Goal: Task Accomplishment & Management: Use online tool/utility

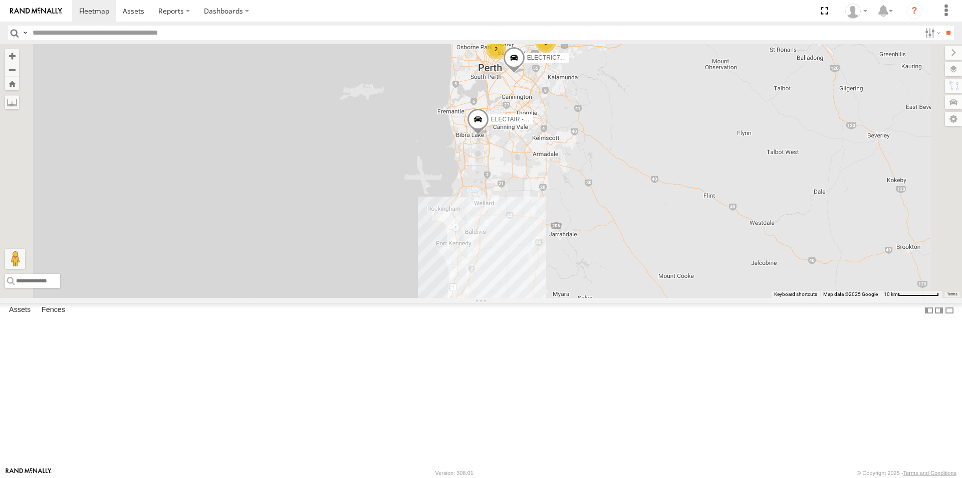
click at [0, 0] on div "ELECTRC14 - Spare" at bounding box center [0, 0] width 0 height 0
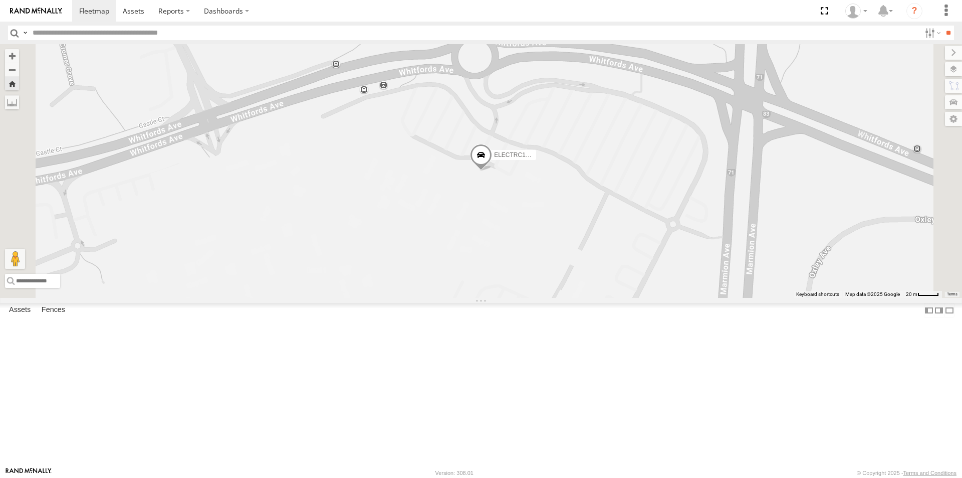
click at [0, 0] on link at bounding box center [0, 0] width 0 height 0
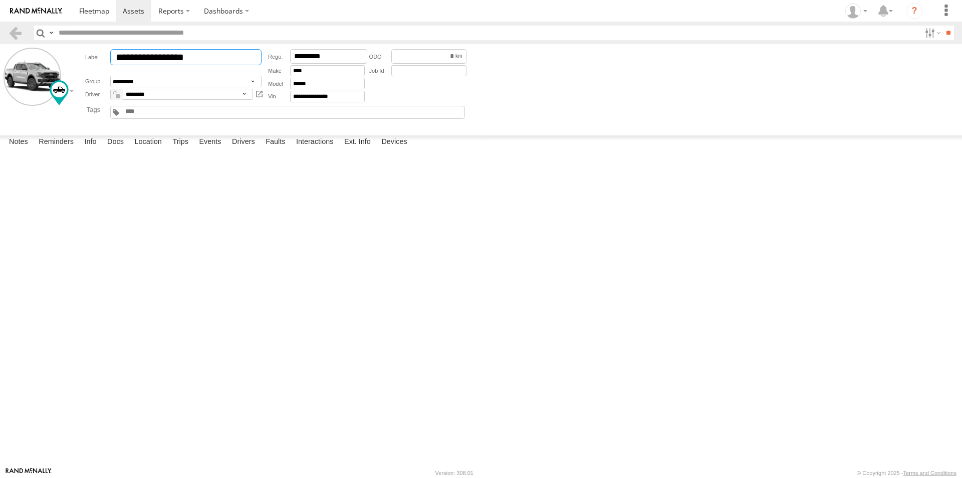
drag, startPoint x: 185, startPoint y: 58, endPoint x: 237, endPoint y: 56, distance: 51.2
click at [237, 56] on input "**********" at bounding box center [185, 57] width 151 height 16
type input "**********"
click at [131, 10] on span at bounding box center [134, 11] width 22 height 10
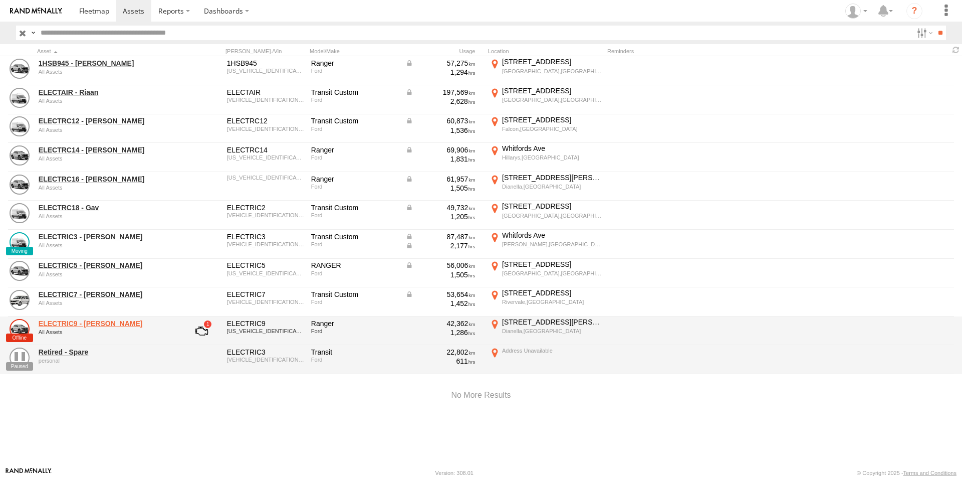
click at [56, 323] on link "ELECTRIC9 - [PERSON_NAME]" at bounding box center [107, 323] width 137 height 9
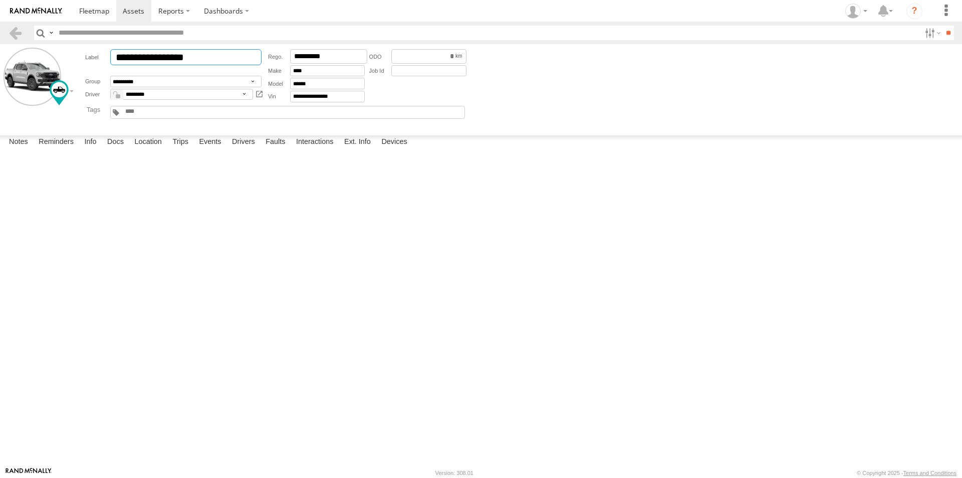
drag, startPoint x: 179, startPoint y: 57, endPoint x: 242, endPoint y: 55, distance: 62.7
click at [242, 55] on input "**********" at bounding box center [185, 57] width 151 height 16
click at [0, 0] on div at bounding box center [0, 0] width 0 height 0
click at [179, 149] on label "Trips" at bounding box center [180, 142] width 26 height 14
click at [0, 0] on link at bounding box center [0, 0] width 0 height 0
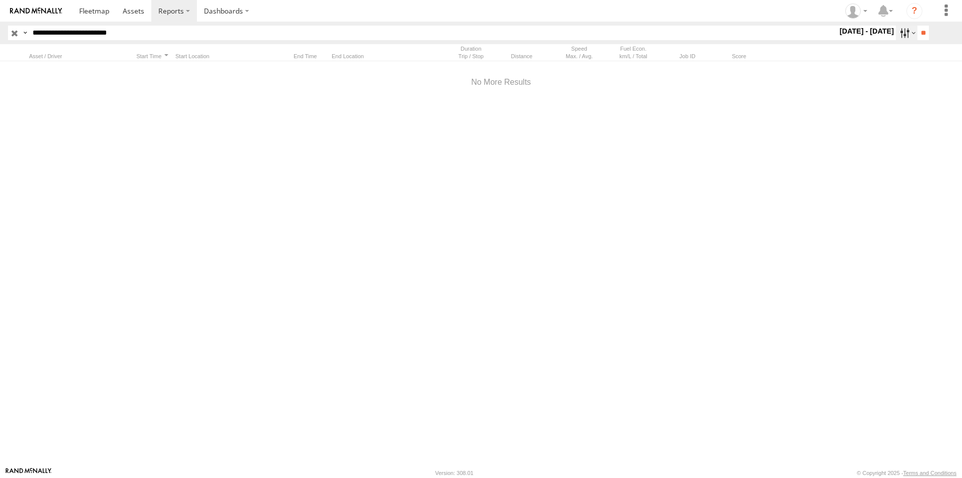
click at [902, 32] on label at bounding box center [907, 33] width 22 height 15
click at [0, 0] on label at bounding box center [0, 0] width 0 height 0
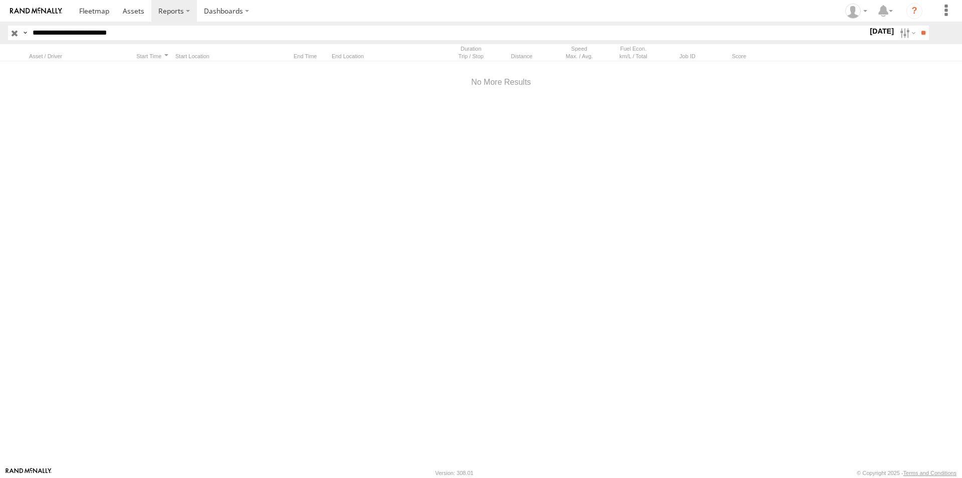
click at [0, 0] on label at bounding box center [0, 0] width 0 height 0
click at [918, 31] on input "**" at bounding box center [924, 33] width 12 height 15
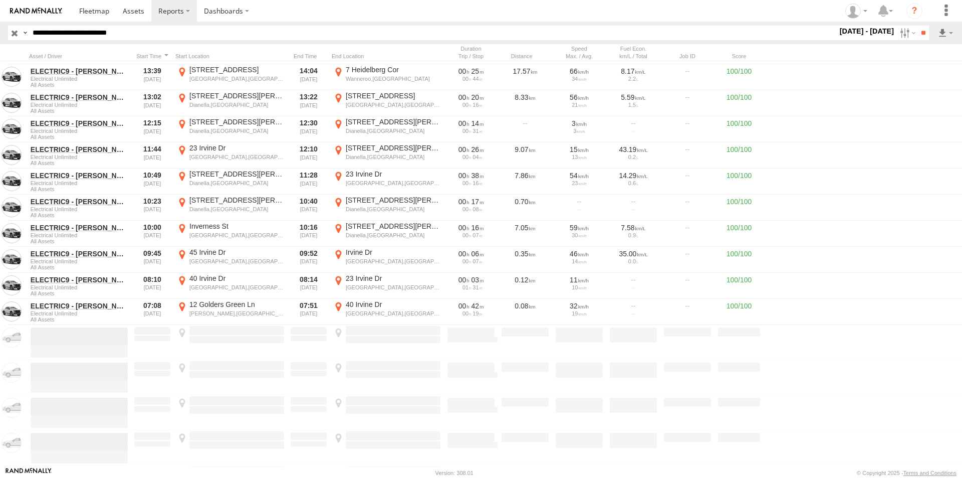
scroll to position [5464, 0]
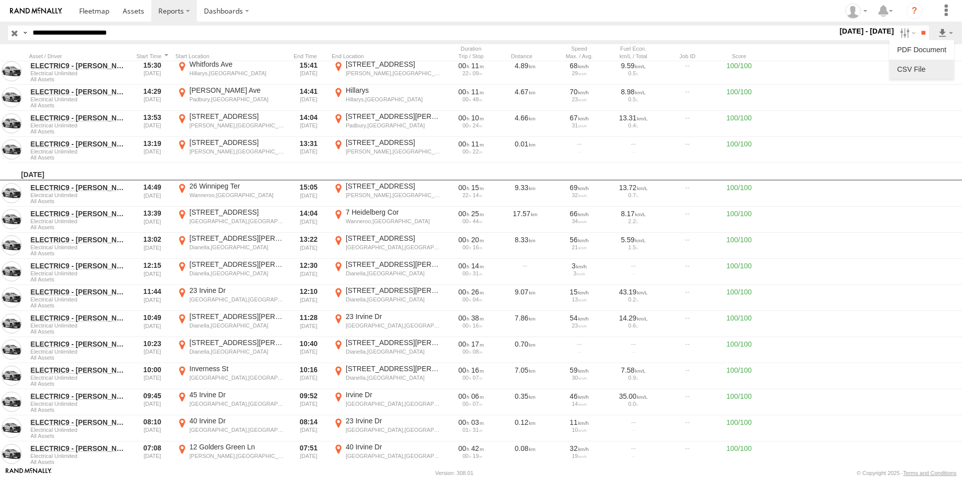
click at [916, 72] on link at bounding box center [922, 69] width 57 height 15
click at [899, 36] on label at bounding box center [907, 33] width 22 height 15
click at [0, 0] on label at bounding box center [0, 0] width 0 height 0
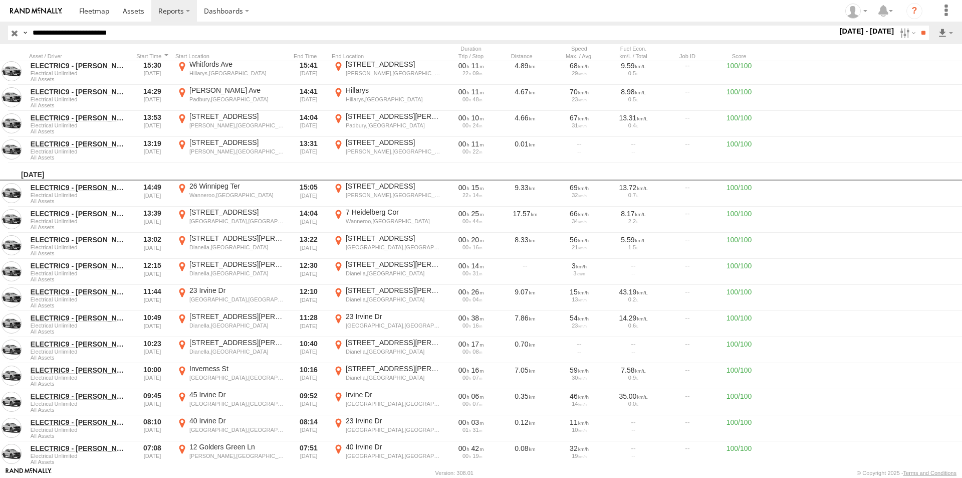
click at [0, 0] on label at bounding box center [0, 0] width 0 height 0
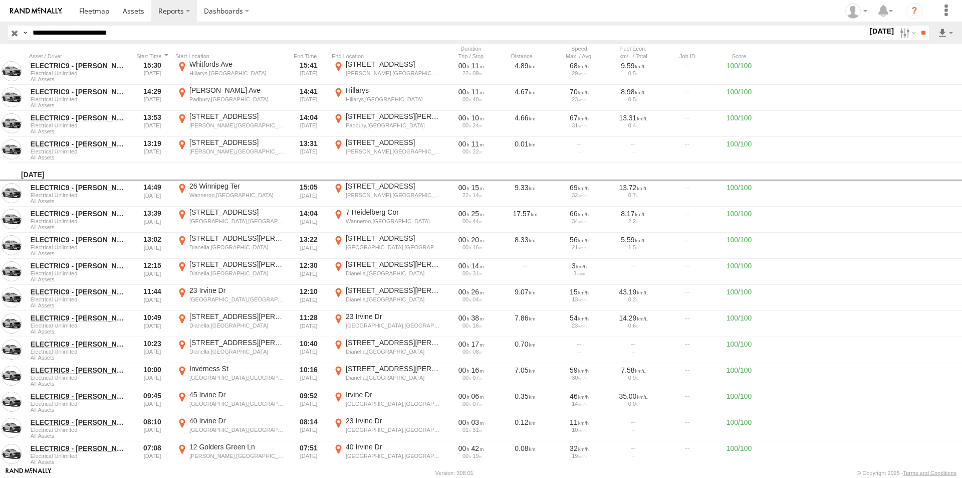
click at [0, 0] on label at bounding box center [0, 0] width 0 height 0
click at [0, 0] on label "Close" at bounding box center [0, 0] width 0 height 0
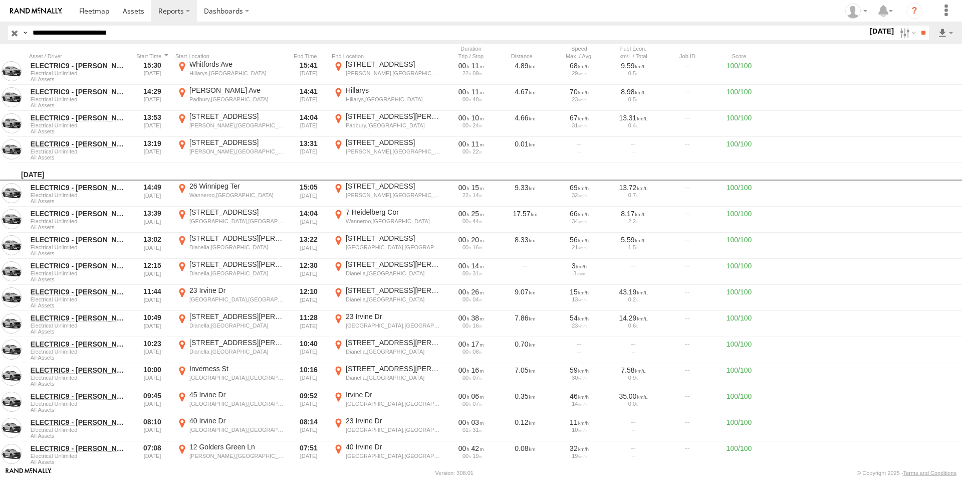
click at [0, 0] on label at bounding box center [0, 0] width 0 height 0
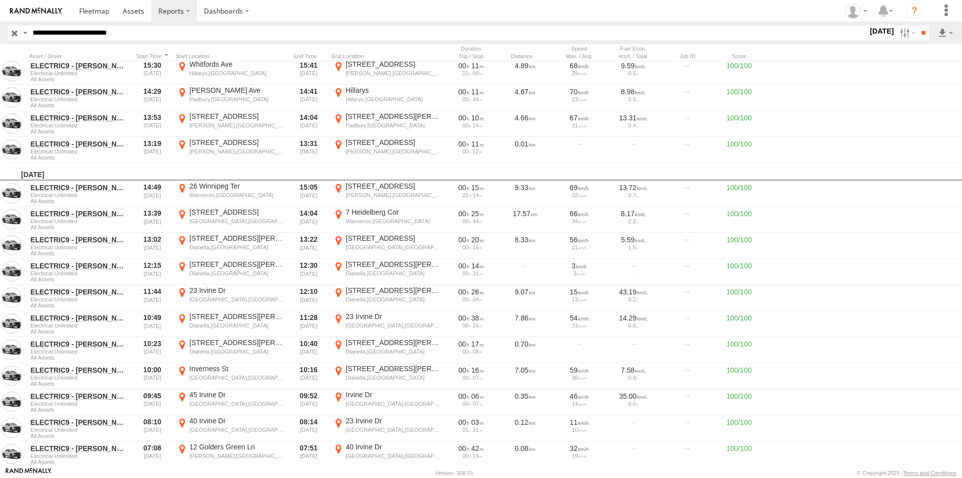
click at [0, 0] on label at bounding box center [0, 0] width 0 height 0
click at [922, 32] on input "**" at bounding box center [924, 33] width 12 height 15
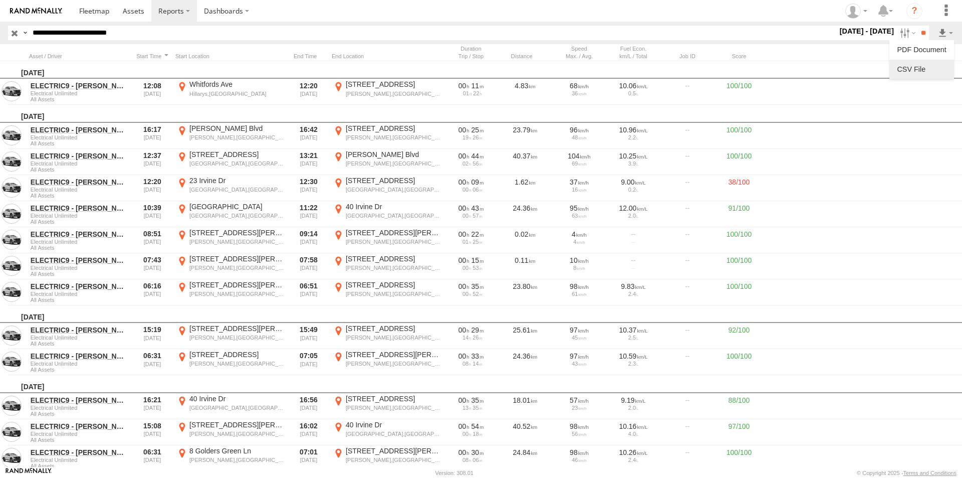
click at [927, 67] on link at bounding box center [922, 69] width 57 height 15
click at [896, 34] on label at bounding box center [907, 33] width 22 height 15
click at [0, 0] on label at bounding box center [0, 0] width 0 height 0
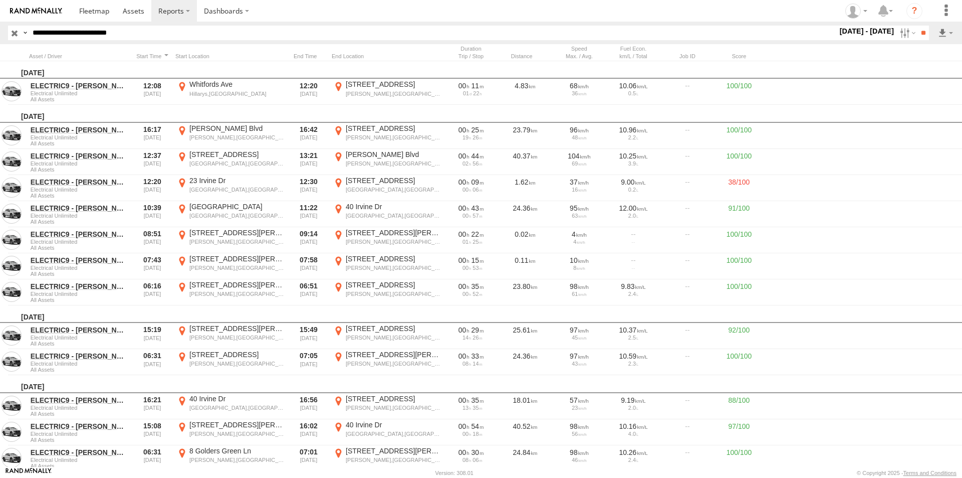
click at [0, 0] on label at bounding box center [0, 0] width 0 height 0
click at [919, 33] on input "**" at bounding box center [924, 33] width 12 height 15
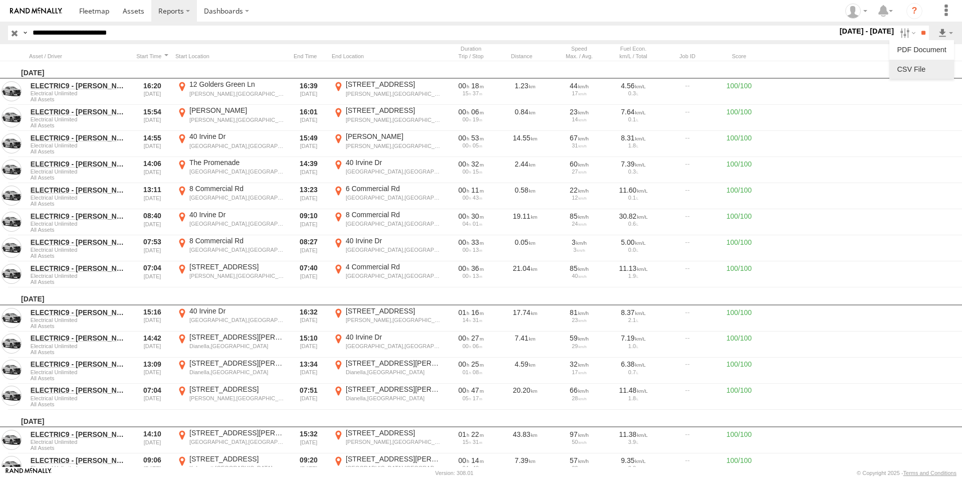
click at [926, 69] on link at bounding box center [922, 69] width 57 height 15
